Goal: Find specific page/section

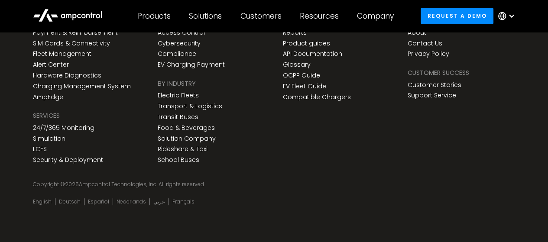
scroll to position [3270, 0]
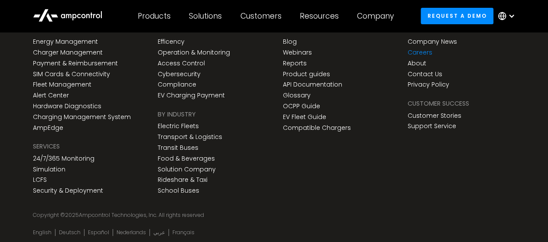
click at [424, 54] on link "Careers" at bounding box center [420, 52] width 25 height 7
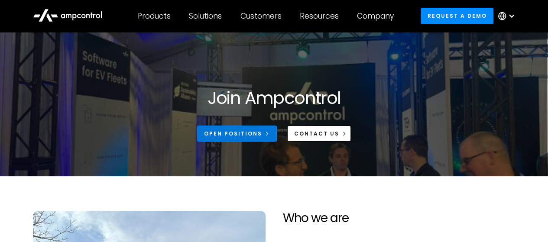
click at [258, 135] on div "Open Positions" at bounding box center [233, 134] width 58 height 8
